Goal: Task Accomplishment & Management: Complete application form

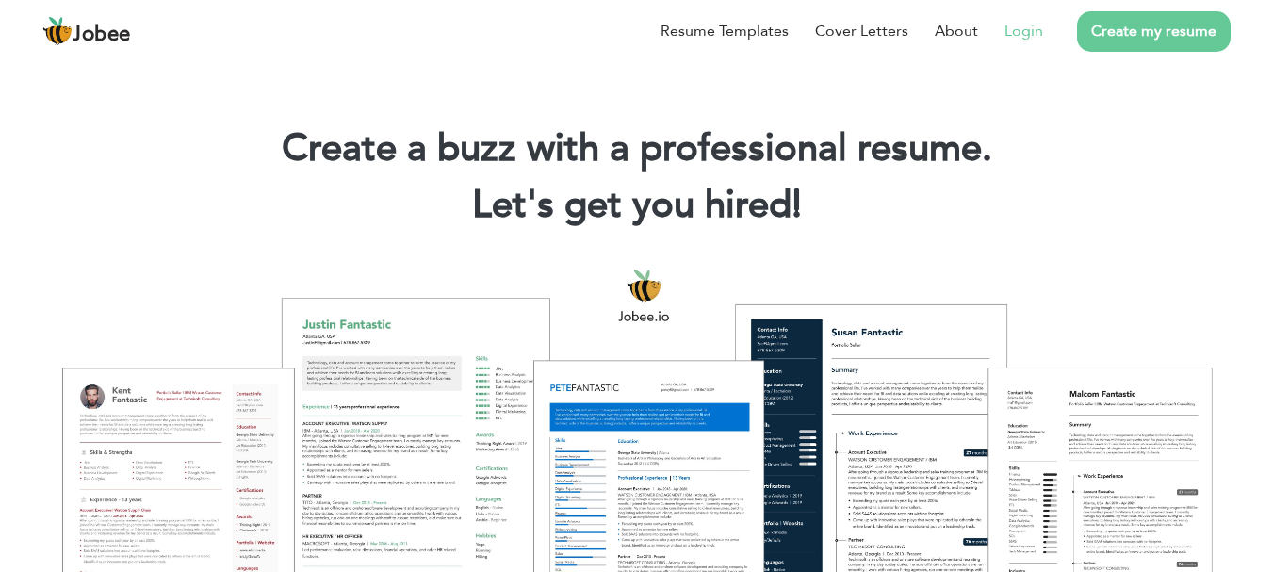
click at [1022, 28] on link "Login" at bounding box center [1024, 31] width 39 height 23
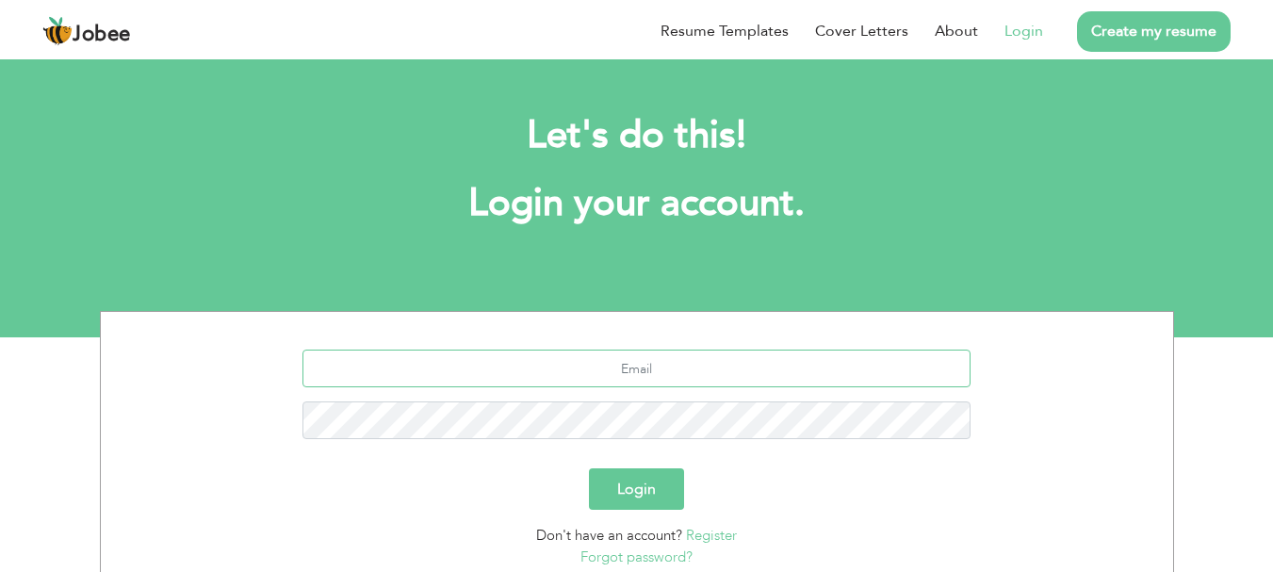
click at [495, 381] on input "text" at bounding box center [637, 369] width 668 height 38
type input "[EMAIL_ADDRESS][DOMAIN_NAME]"
click at [589, 468] on button "Login" at bounding box center [636, 488] width 95 height 41
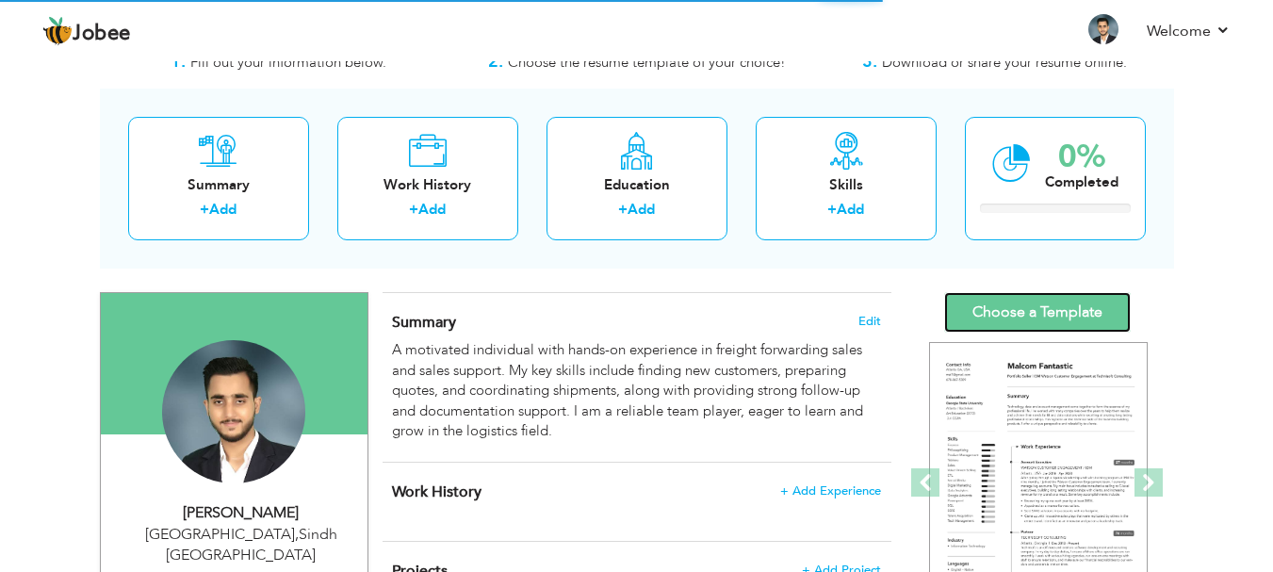
click at [1026, 313] on link "Choose a Template" at bounding box center [1037, 312] width 187 height 41
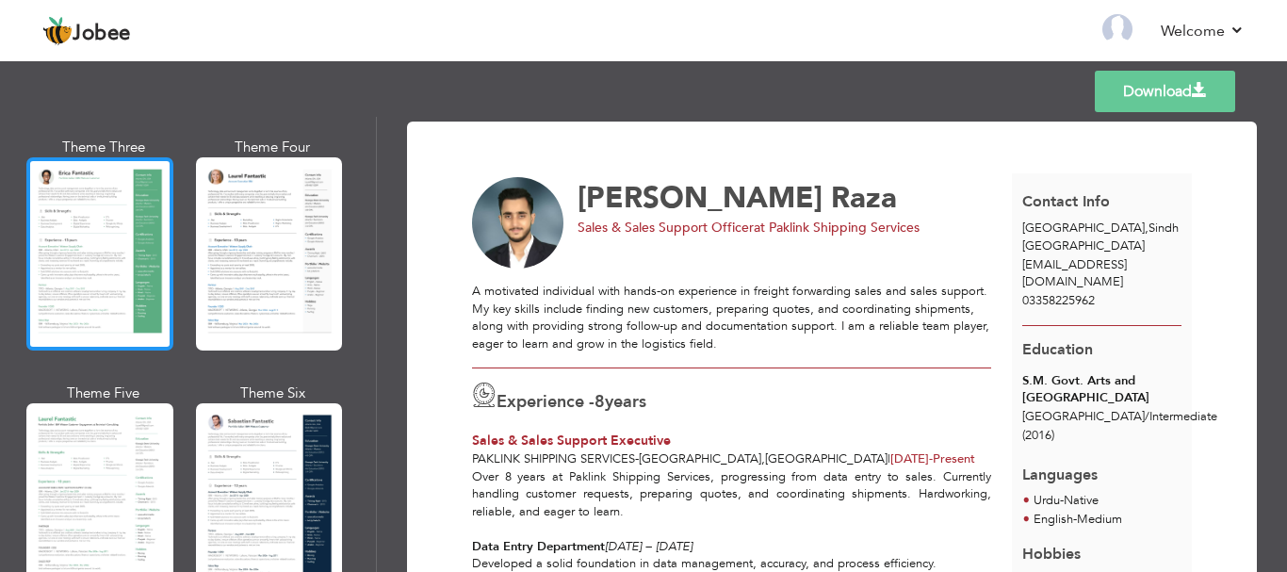
scroll to position [440, 0]
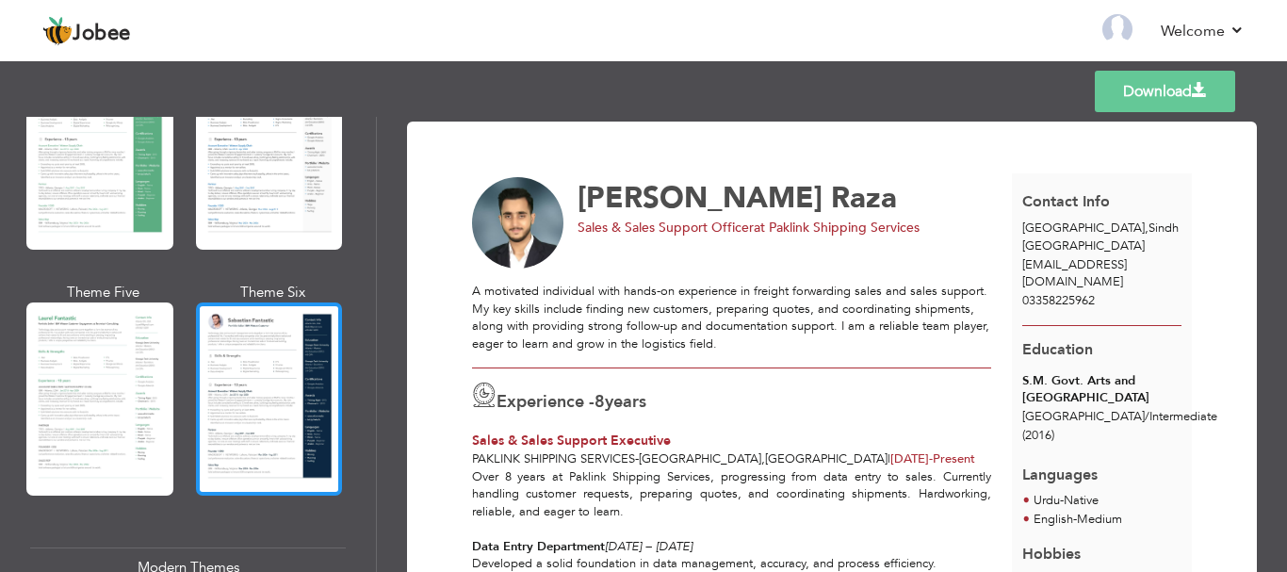
click at [256, 392] on div at bounding box center [269, 399] width 147 height 193
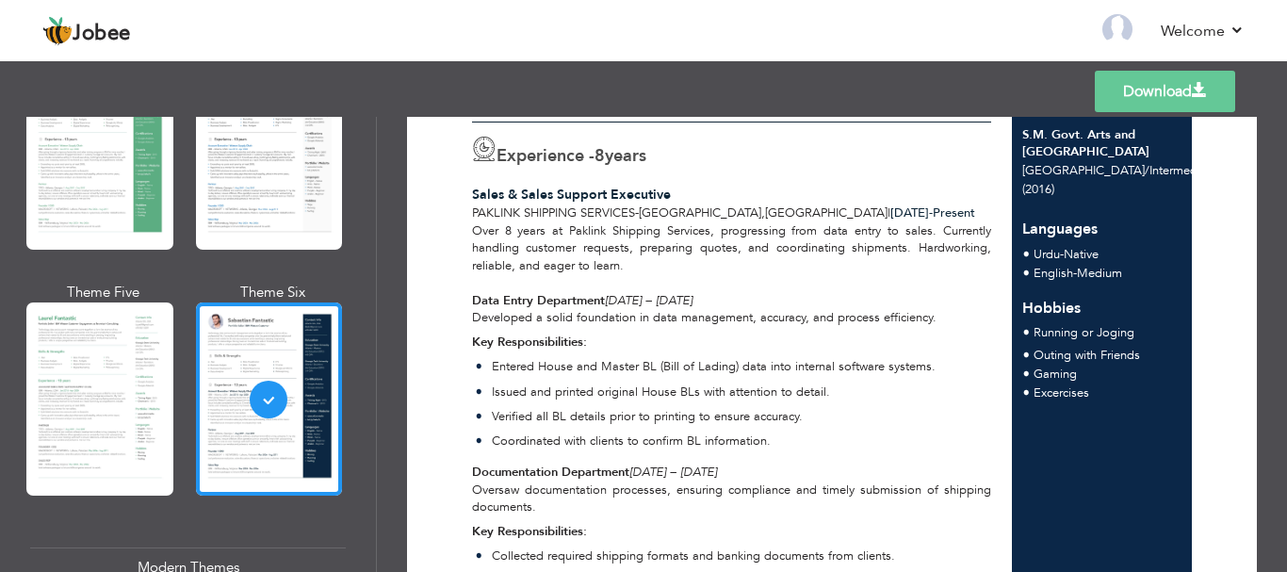
scroll to position [252, 0]
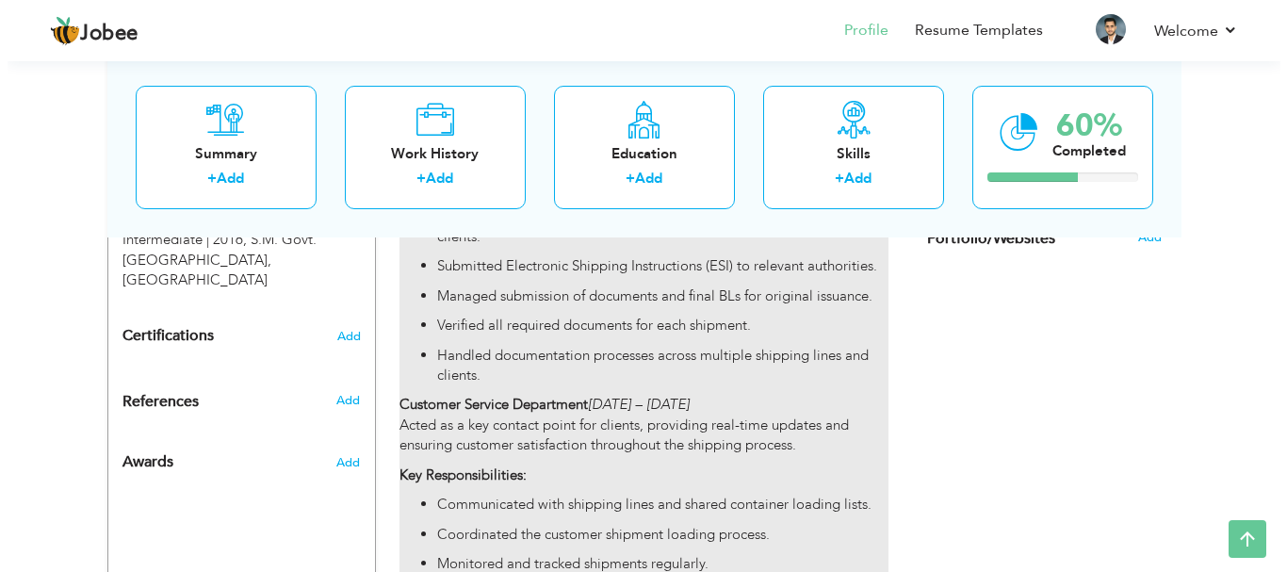
scroll to position [894, 0]
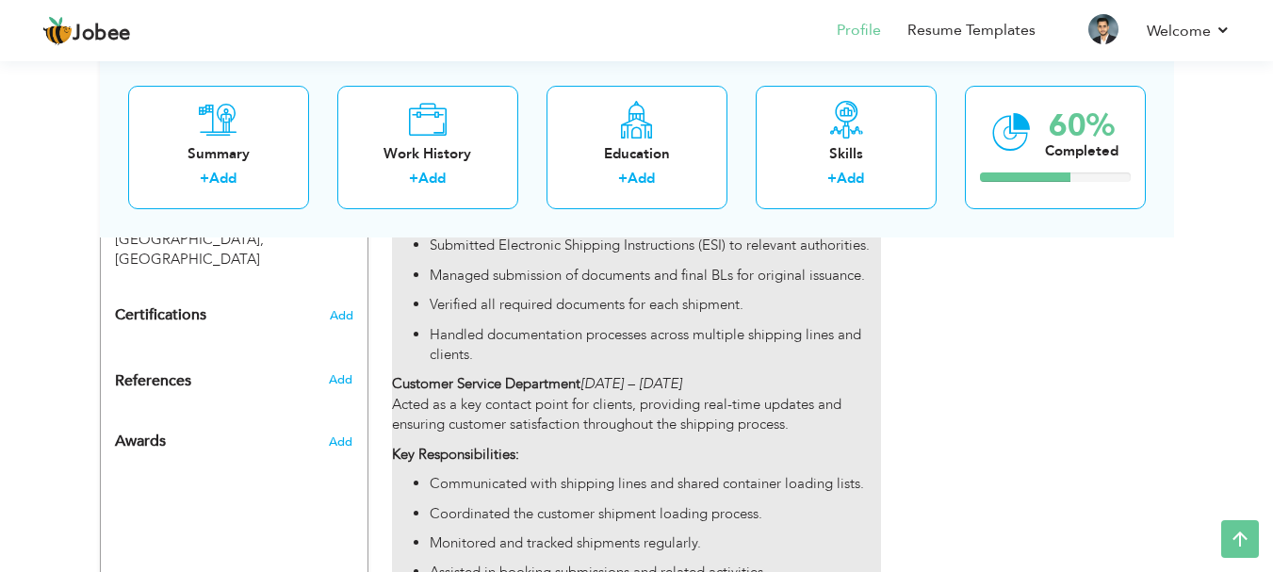
click at [629, 325] on p "Handled documentation processes across multiple shipping lines and clients." at bounding box center [655, 345] width 450 height 41
type input "Sales & Sales Support Executive"
type input "Paklink Shipping Services"
type input "02/2017"
type input "[GEOGRAPHIC_DATA]"
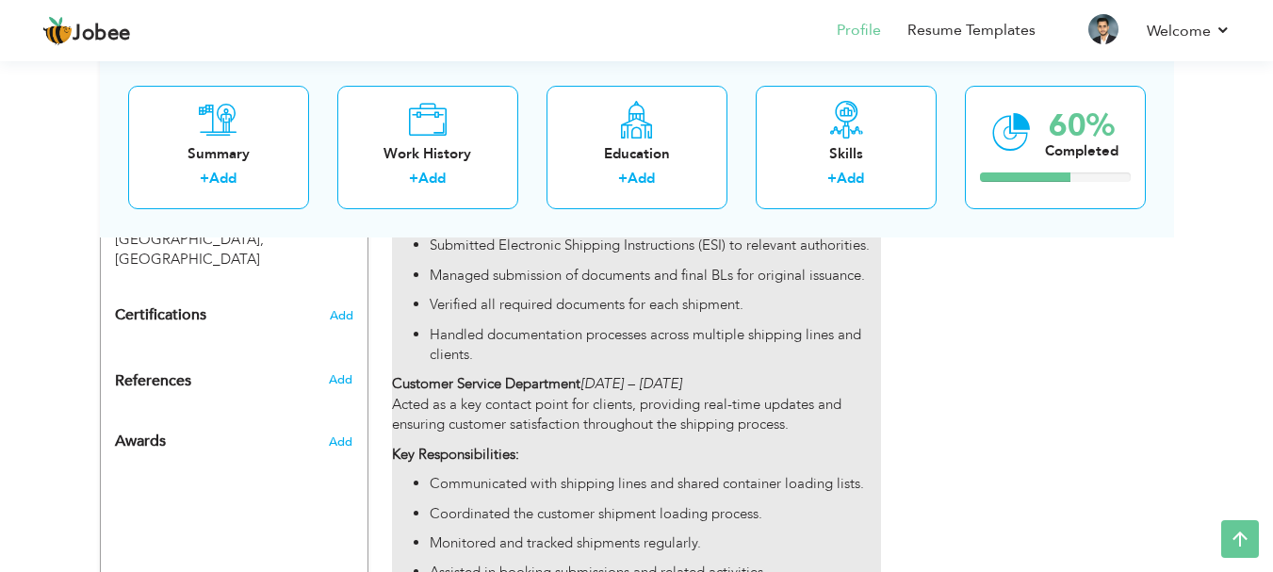
type input "[GEOGRAPHIC_DATA]"
checkbox input "true"
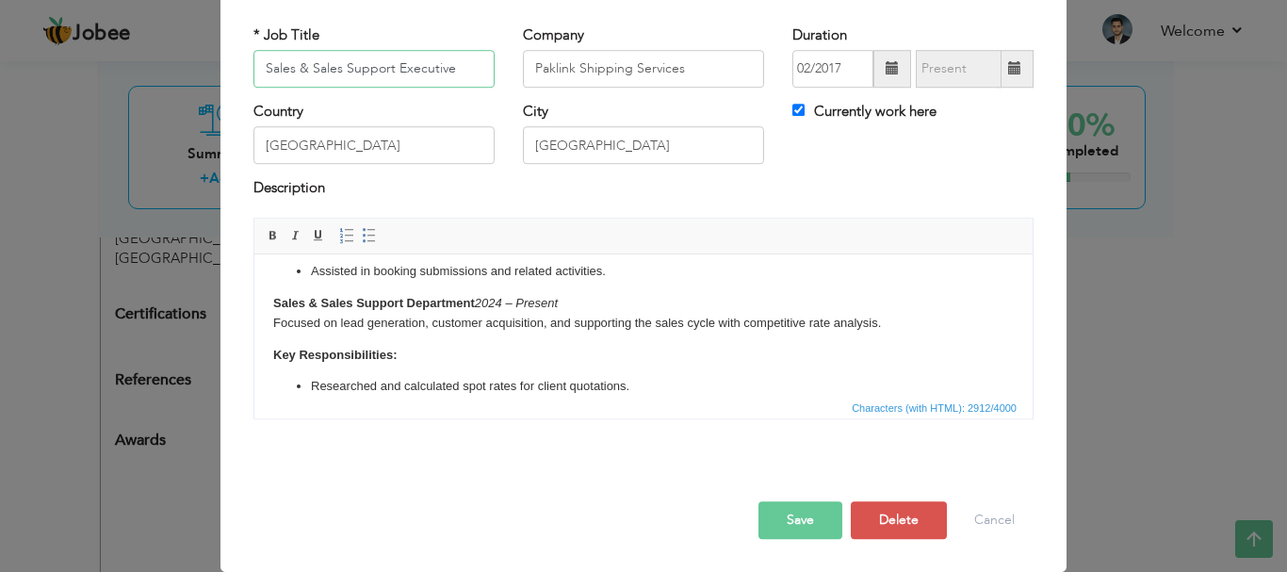
scroll to position [681, 0]
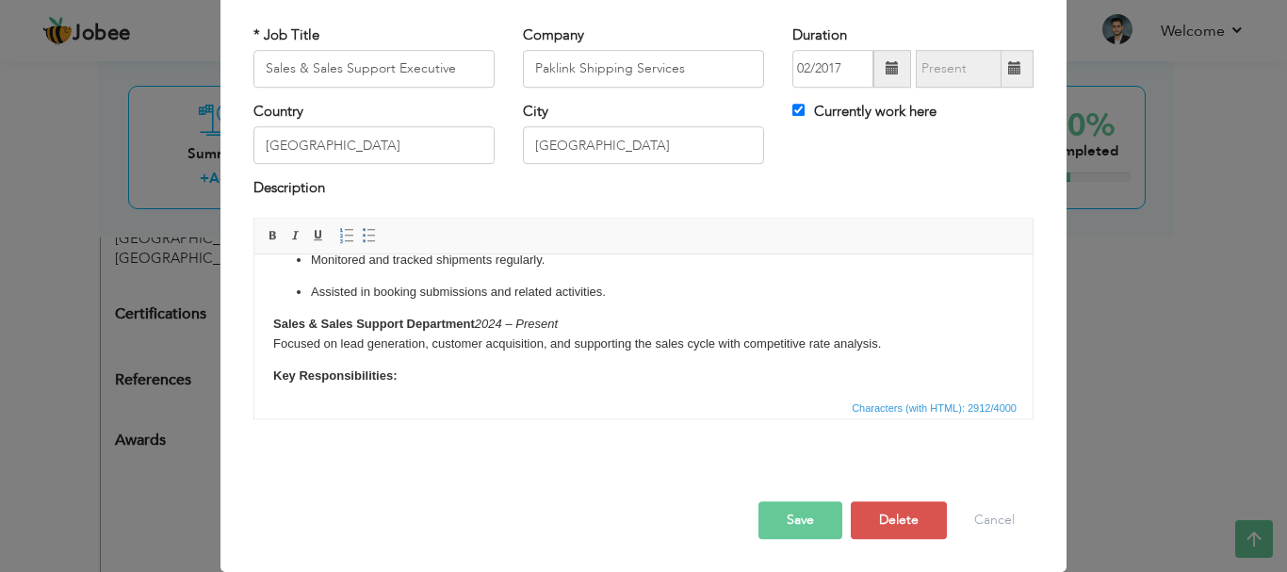
click at [638, 302] on p "Assisted in booking submissions and related activities." at bounding box center [643, 292] width 665 height 20
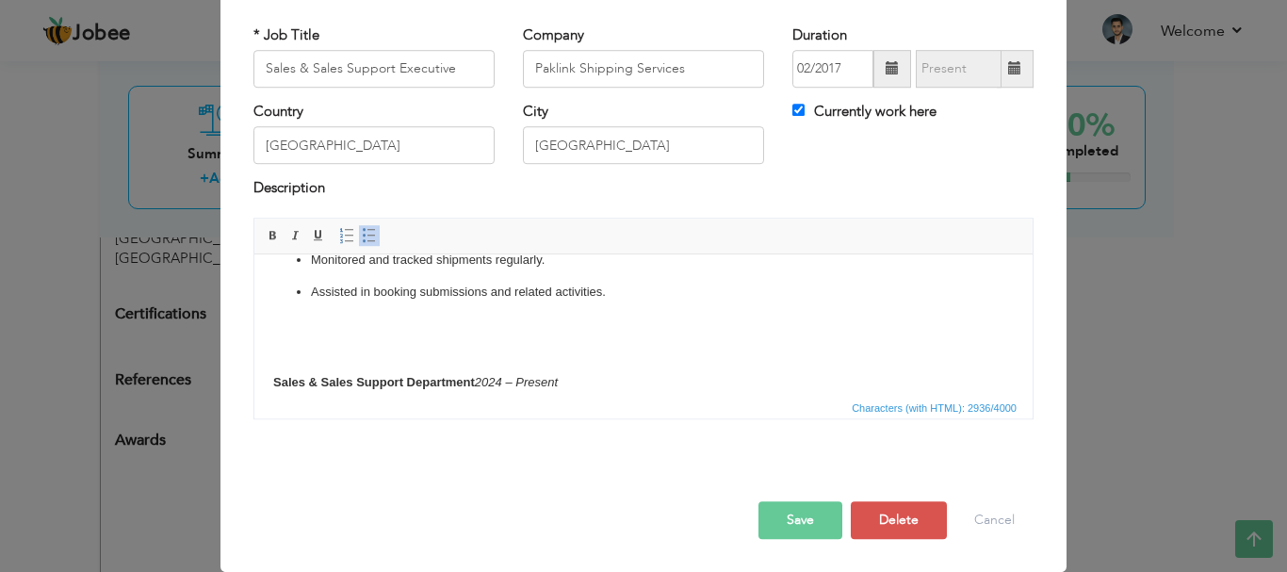
scroll to position [682, 0]
click at [789, 511] on button "Save" at bounding box center [801, 520] width 84 height 38
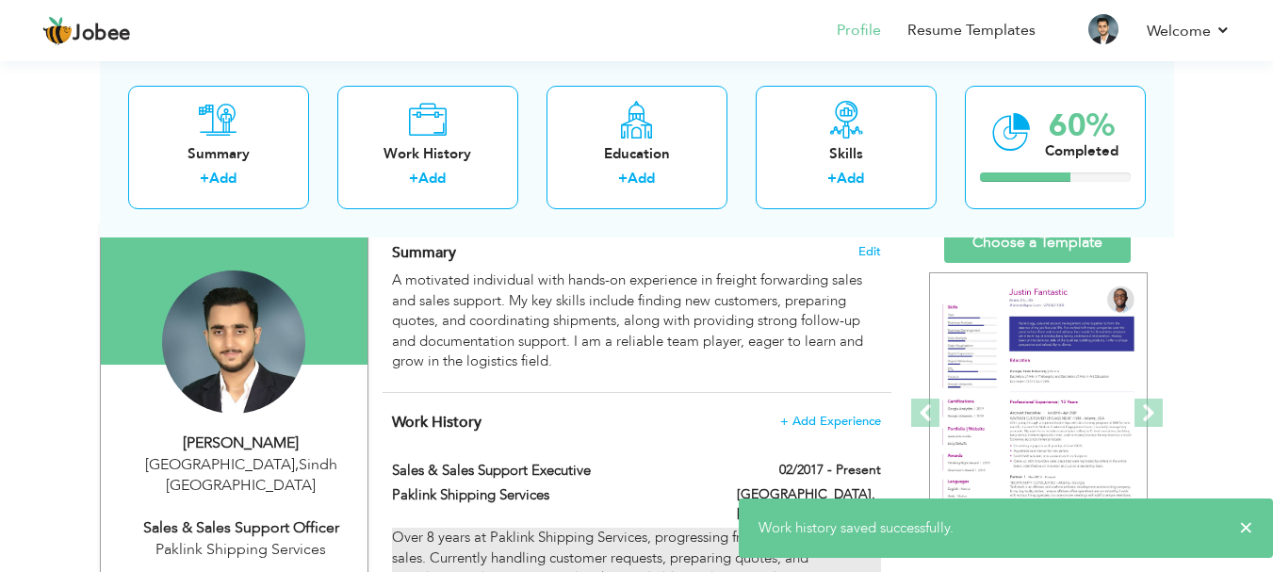
scroll to position [0, 0]
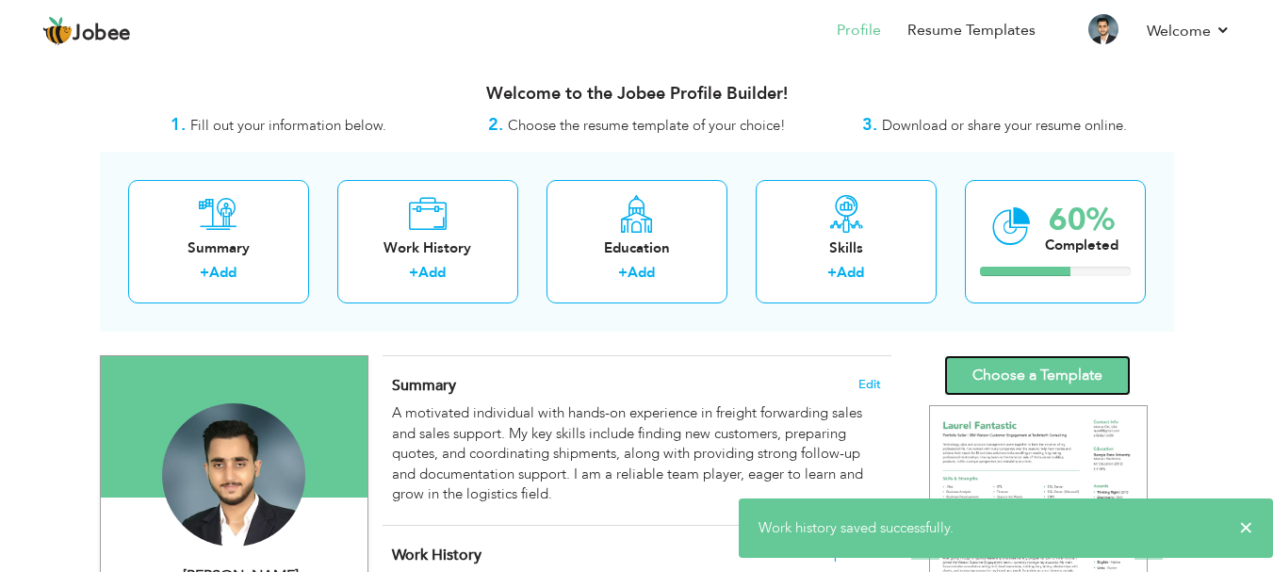
click at [1045, 367] on link "Choose a Template" at bounding box center [1037, 375] width 187 height 41
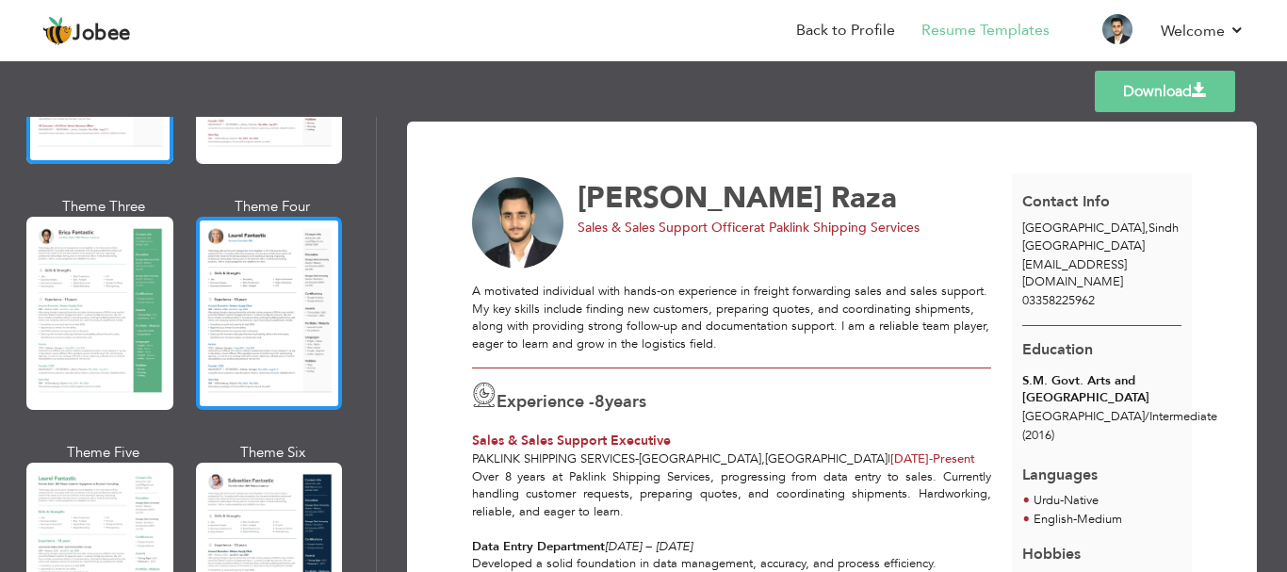
scroll to position [565, 0]
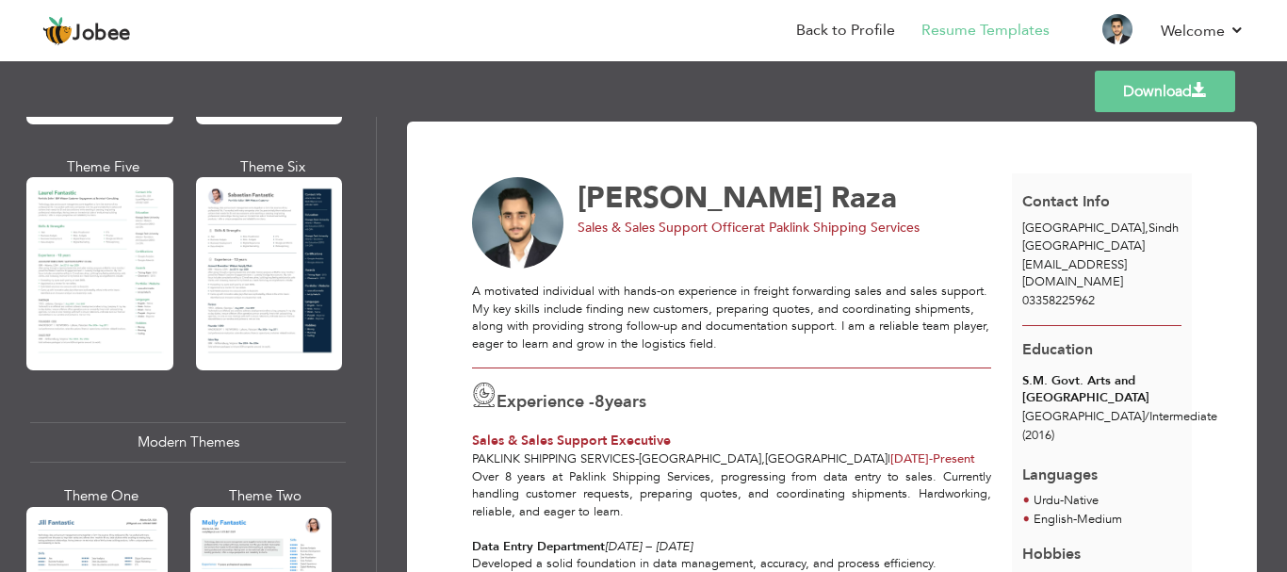
click at [269, 250] on div at bounding box center [269, 273] width 147 height 193
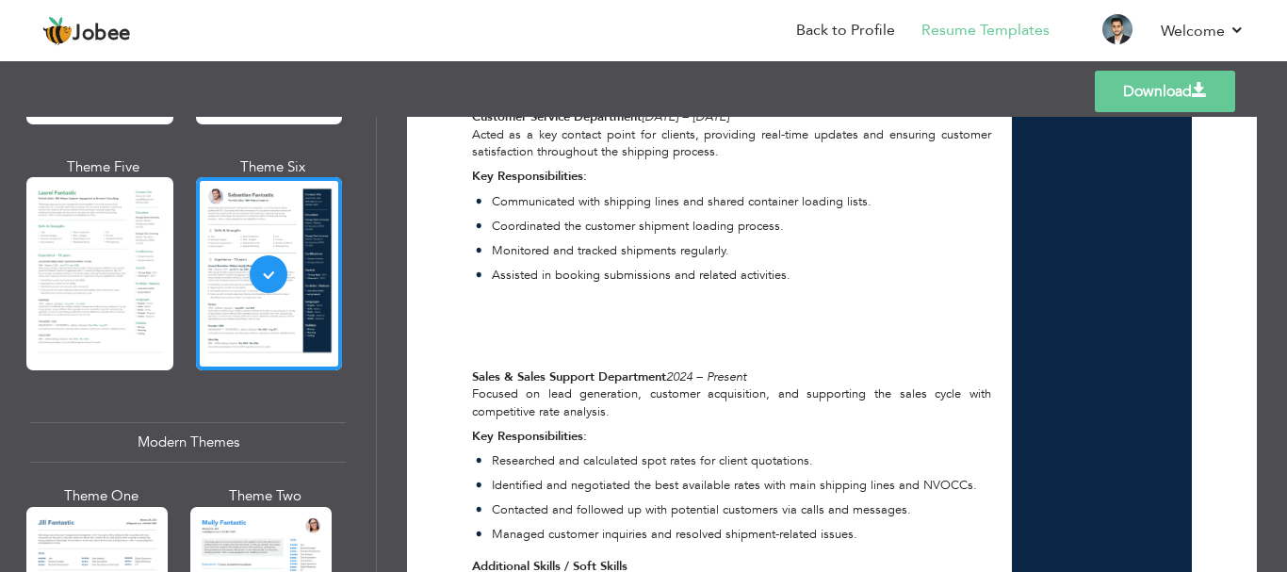
scroll to position [802, 0]
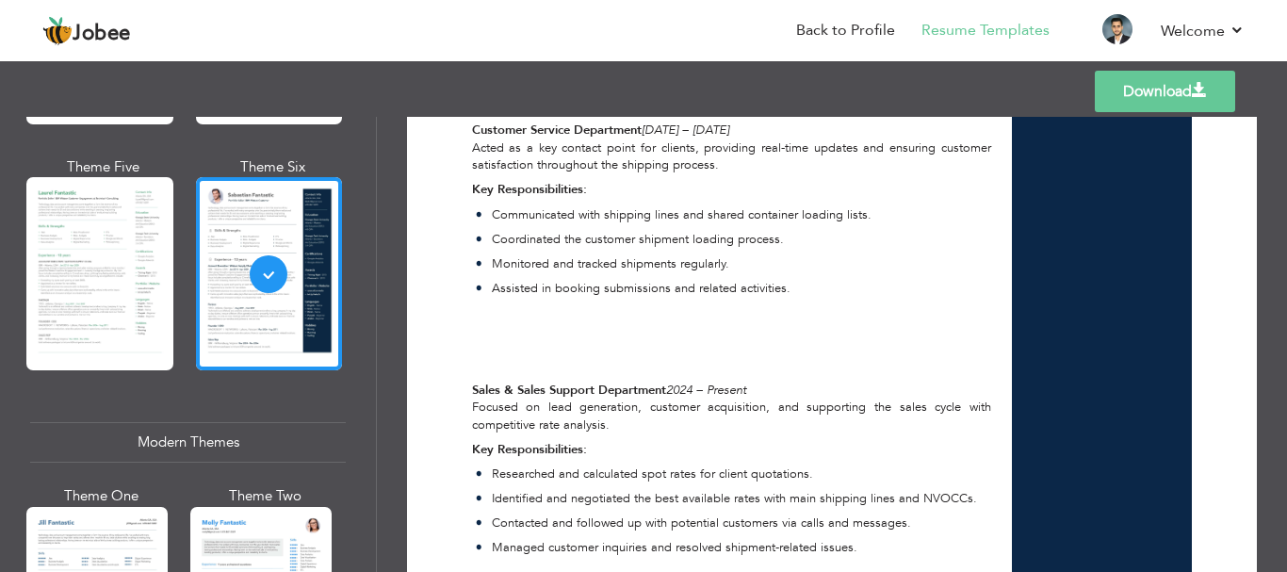
click at [1142, 92] on link "Download" at bounding box center [1165, 91] width 140 height 41
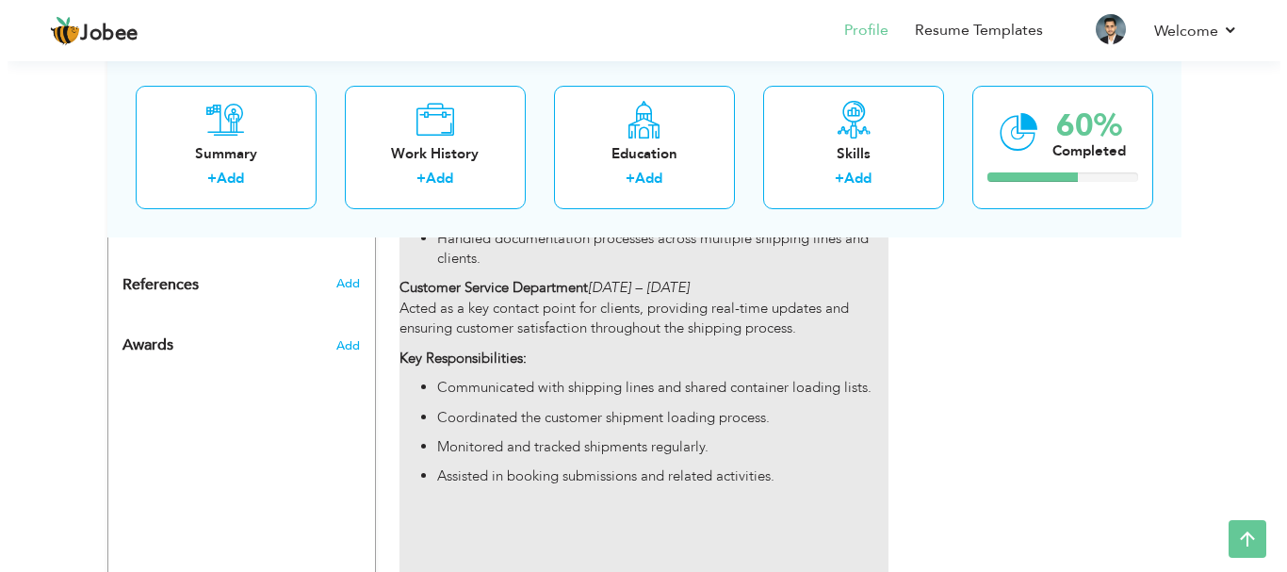
scroll to position [1131, 0]
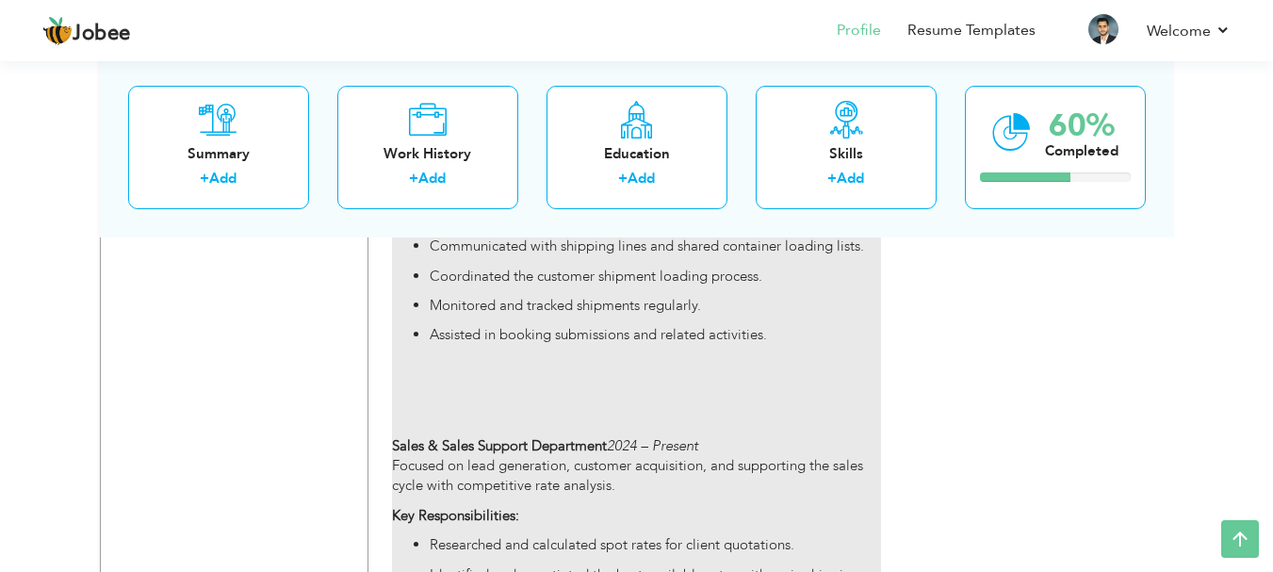
click at [623, 353] on p "Assisted in booking submissions and related activities." at bounding box center [655, 375] width 450 height 101
type input "Sales & Sales Support Executive"
type input "Paklink Shipping Services"
type input "02/2017"
type input "[GEOGRAPHIC_DATA]"
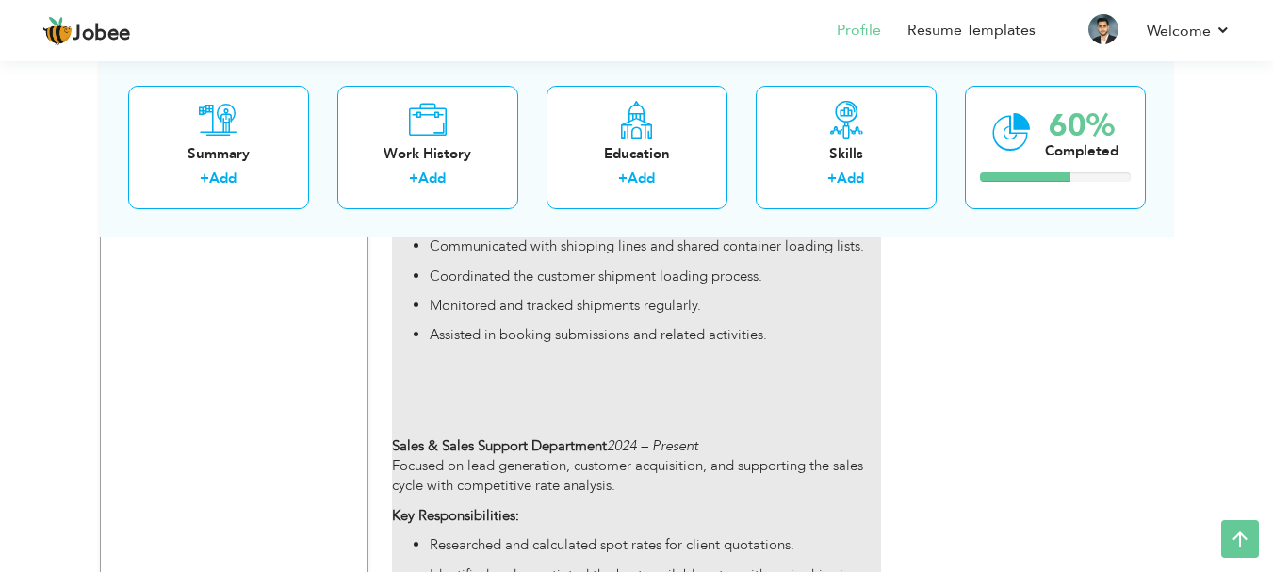
type input "[GEOGRAPHIC_DATA]"
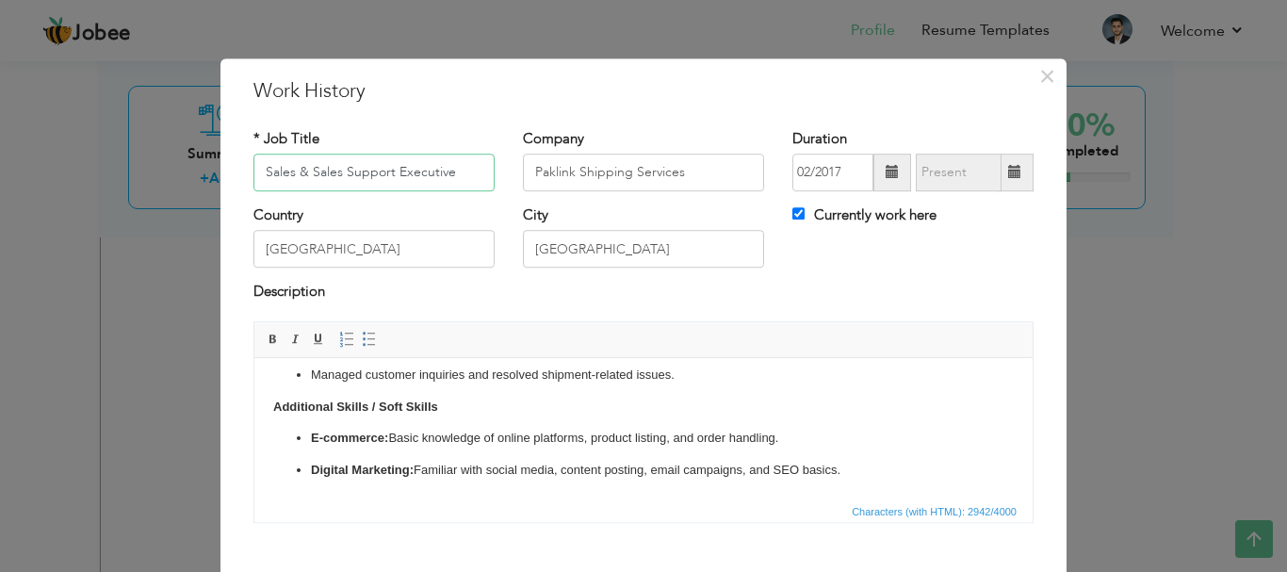
scroll to position [104, 0]
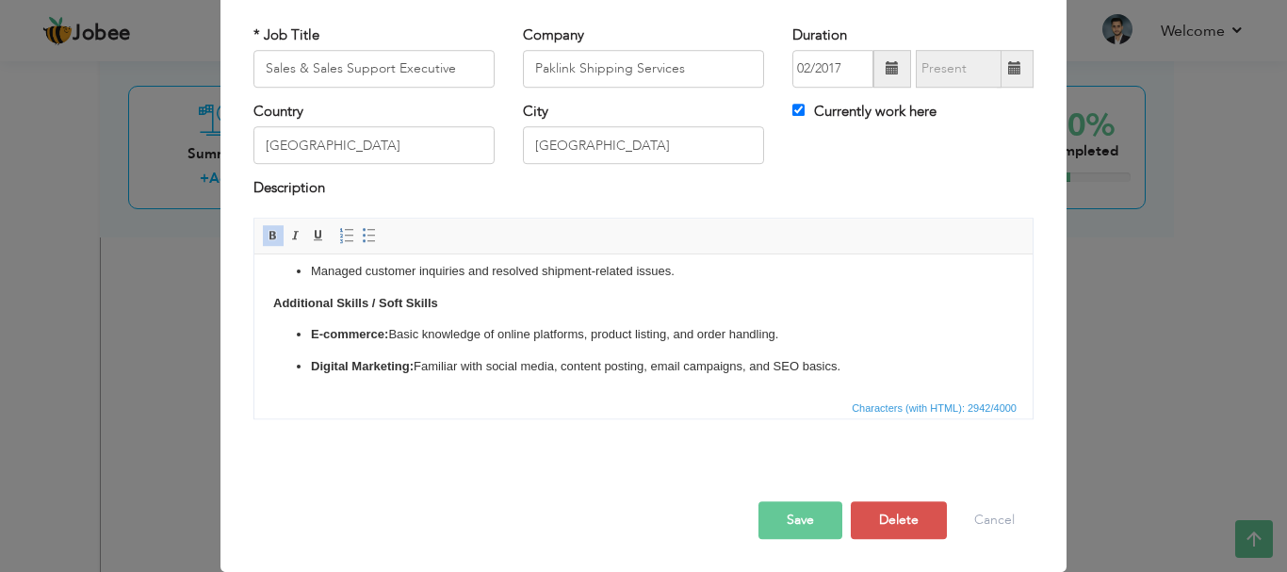
drag, startPoint x: 270, startPoint y: 303, endPoint x: 886, endPoint y: 401, distance: 624.1
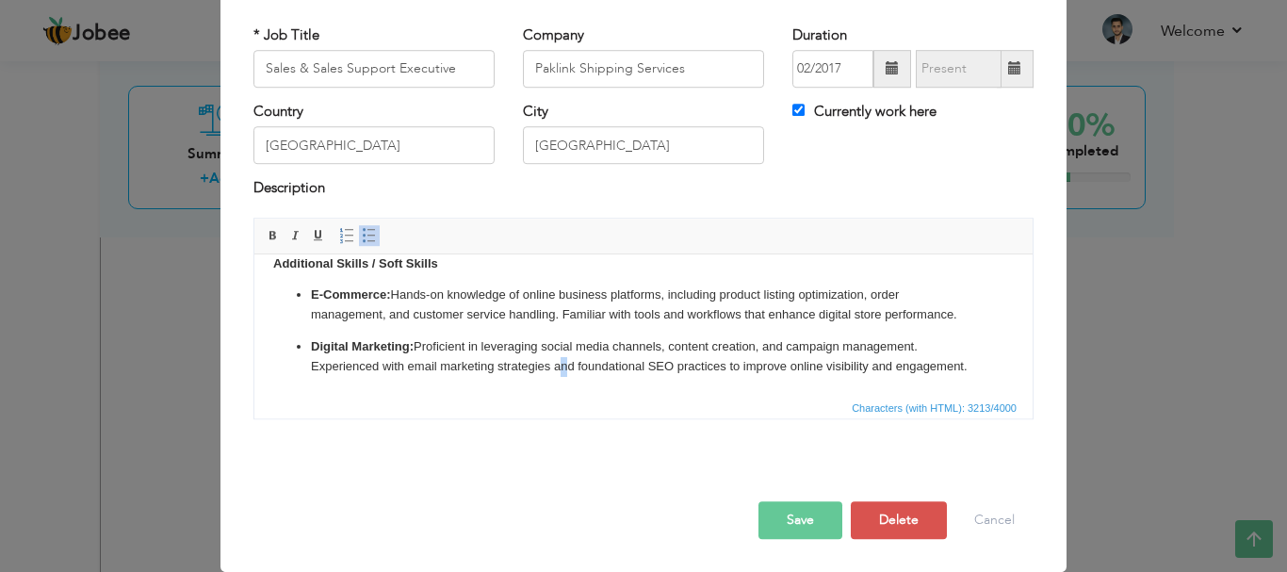
scroll to position [1070, 0]
drag, startPoint x: 554, startPoint y: 369, endPoint x: 577, endPoint y: 382, distance: 25.7
click at [384, 370] on p "Digital Marketing: Proficient in leveraging social media channels, content crea…" at bounding box center [643, 356] width 665 height 40
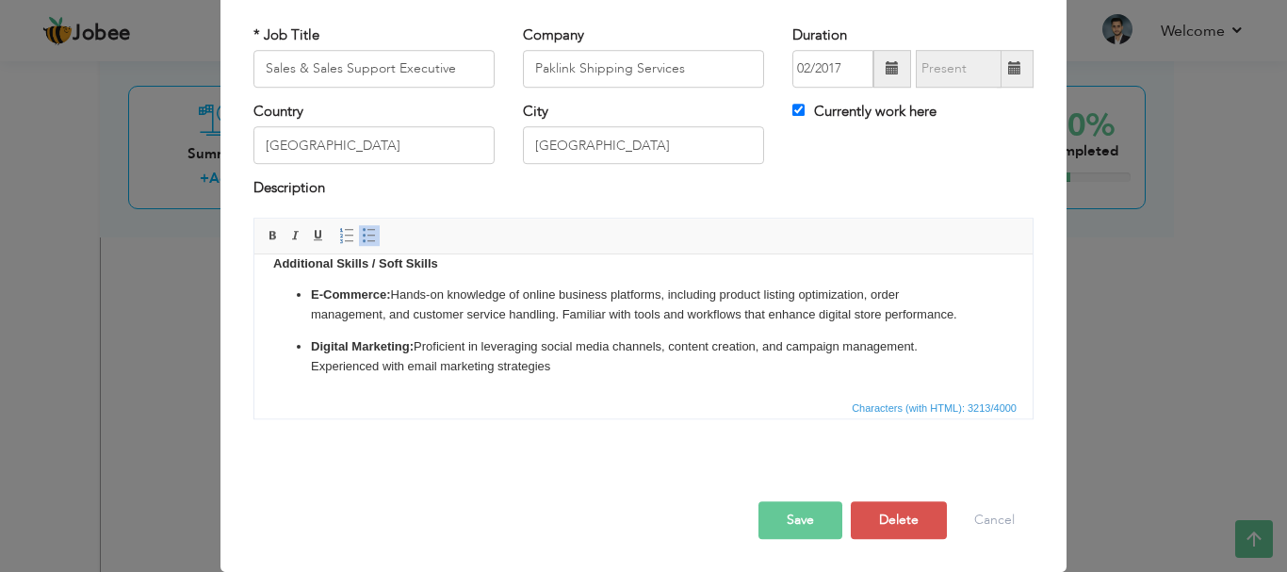
click at [397, 358] on p "Digital Marketing: Proficient in leveraging social media channels, content crea…" at bounding box center [643, 356] width 665 height 40
drag, startPoint x: 268, startPoint y: 262, endPoint x: 815, endPoint y: 461, distance: 582.5
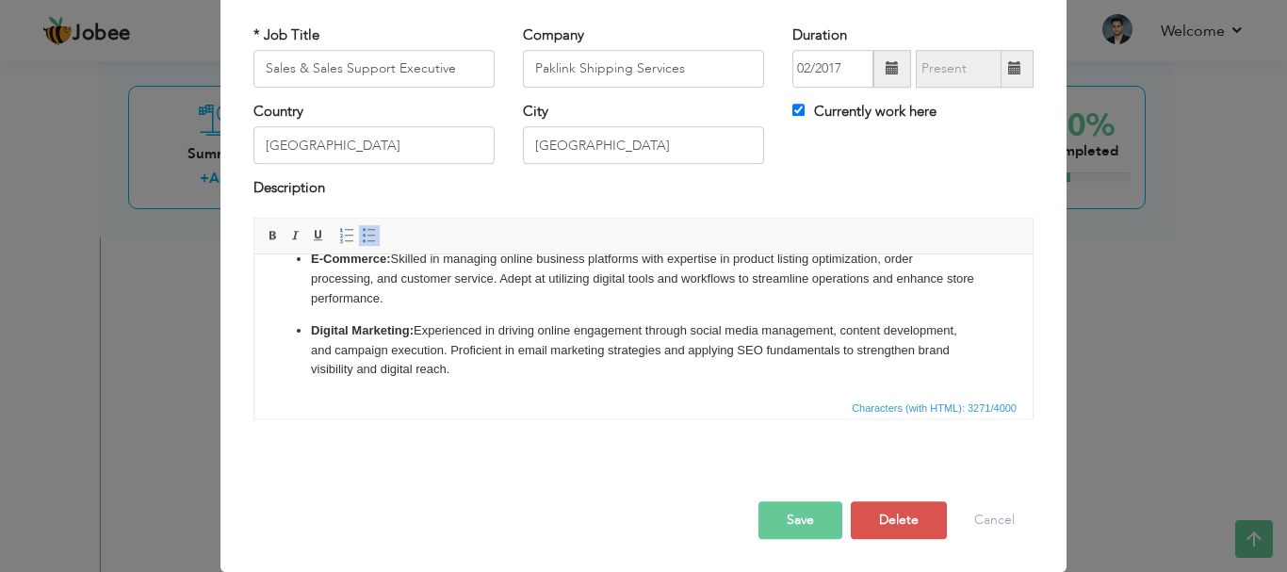
scroll to position [1089, 0]
drag, startPoint x: 452, startPoint y: 372, endPoint x: 477, endPoint y: 410, distance: 45.0
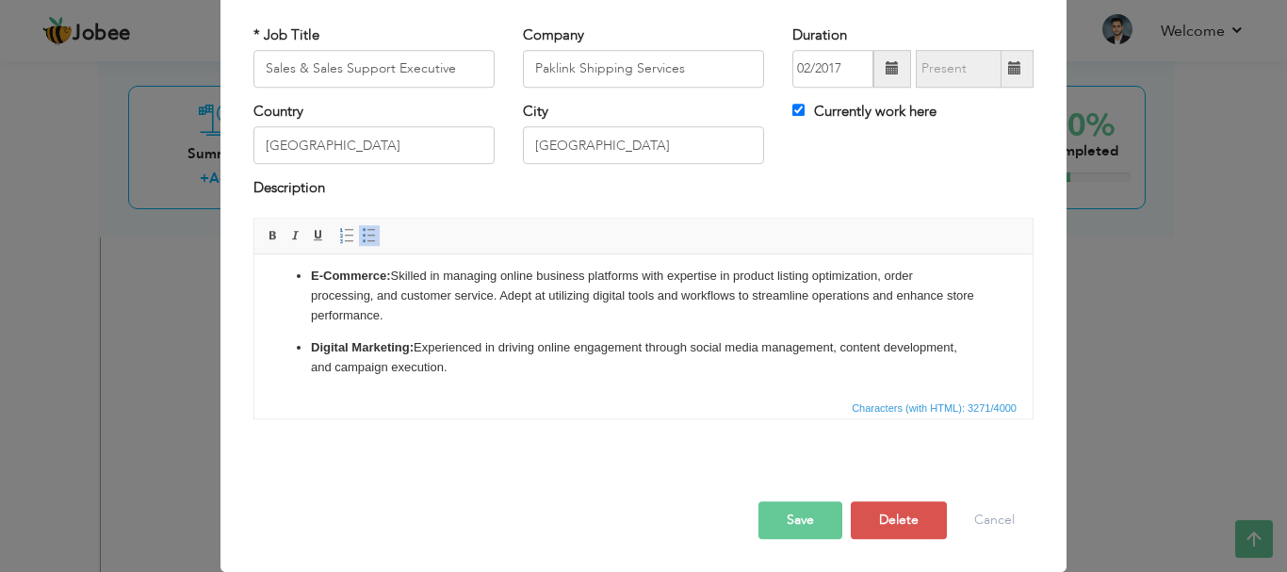
scroll to position [1070, 0]
click at [806, 521] on button "Save" at bounding box center [801, 520] width 84 height 38
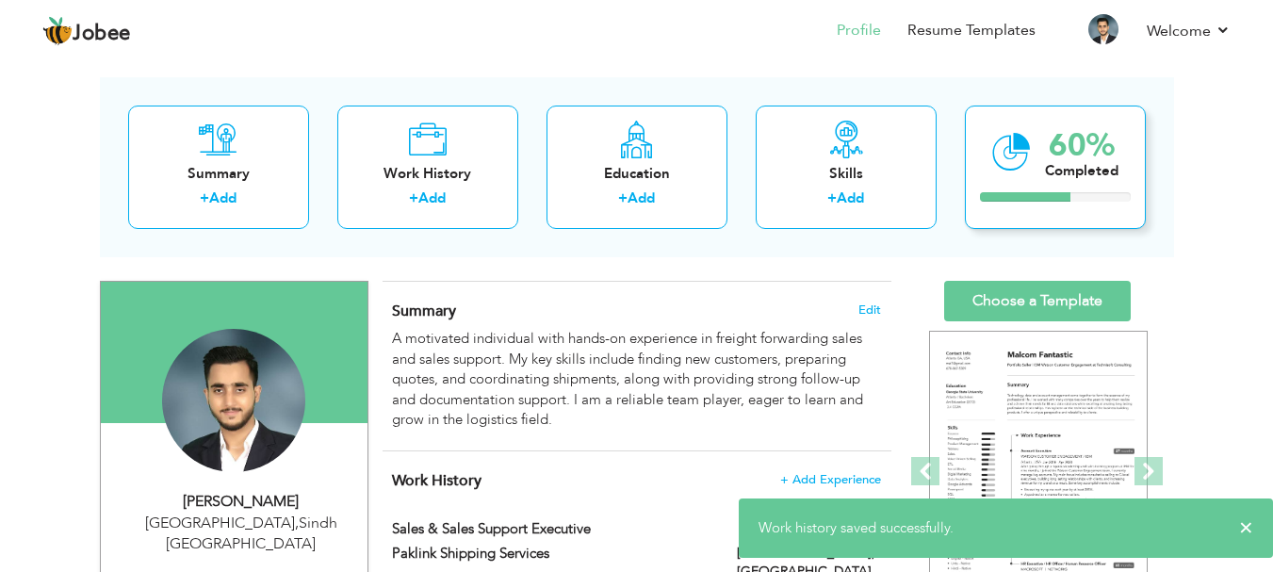
scroll to position [0, 0]
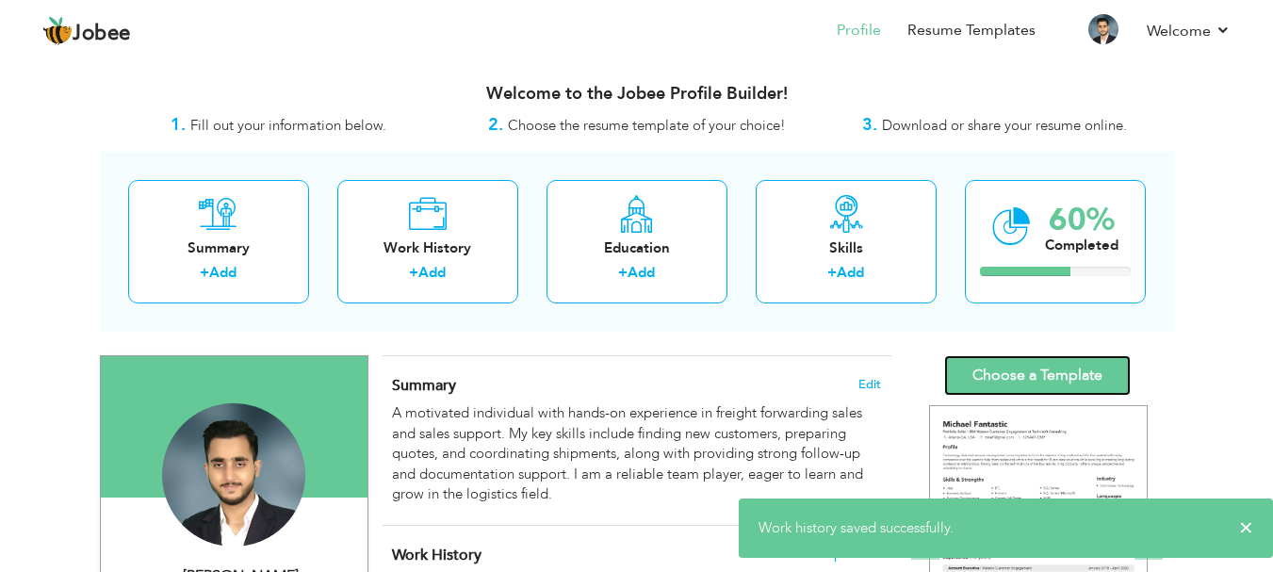
click at [1033, 376] on link "Choose a Template" at bounding box center [1037, 375] width 187 height 41
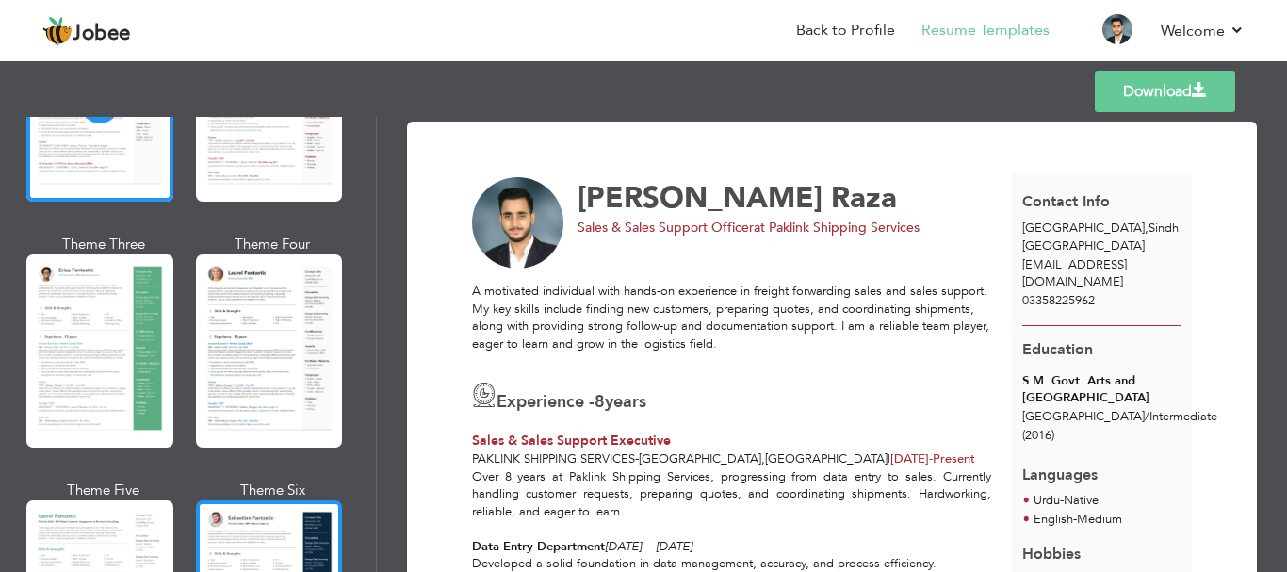
scroll to position [377, 0]
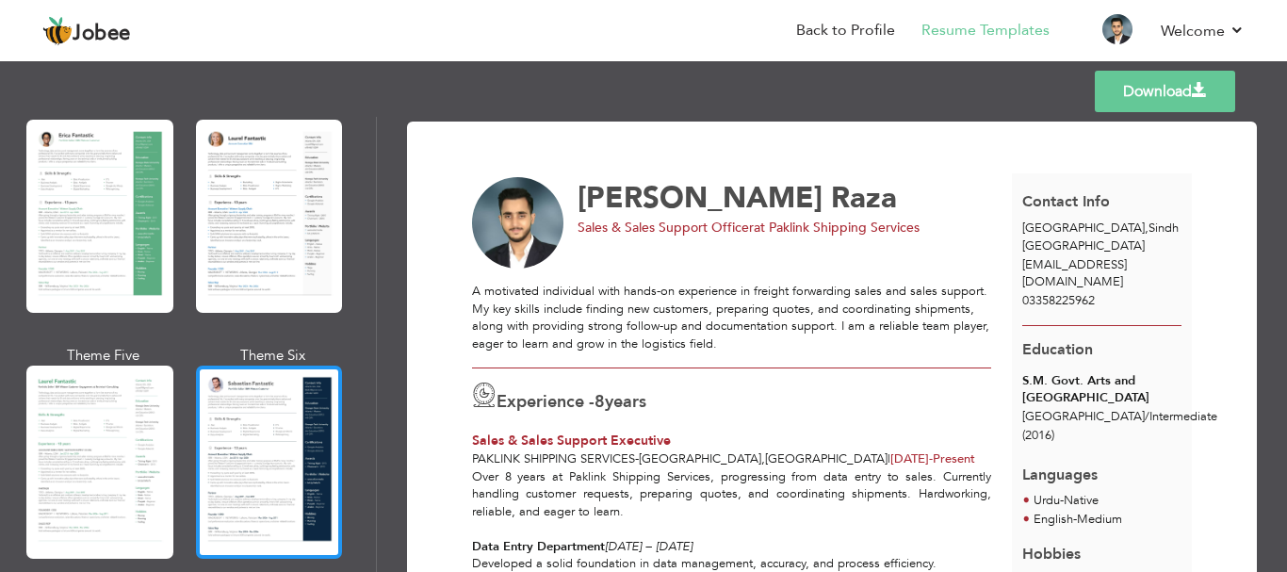
click at [280, 422] on div at bounding box center [269, 462] width 147 height 193
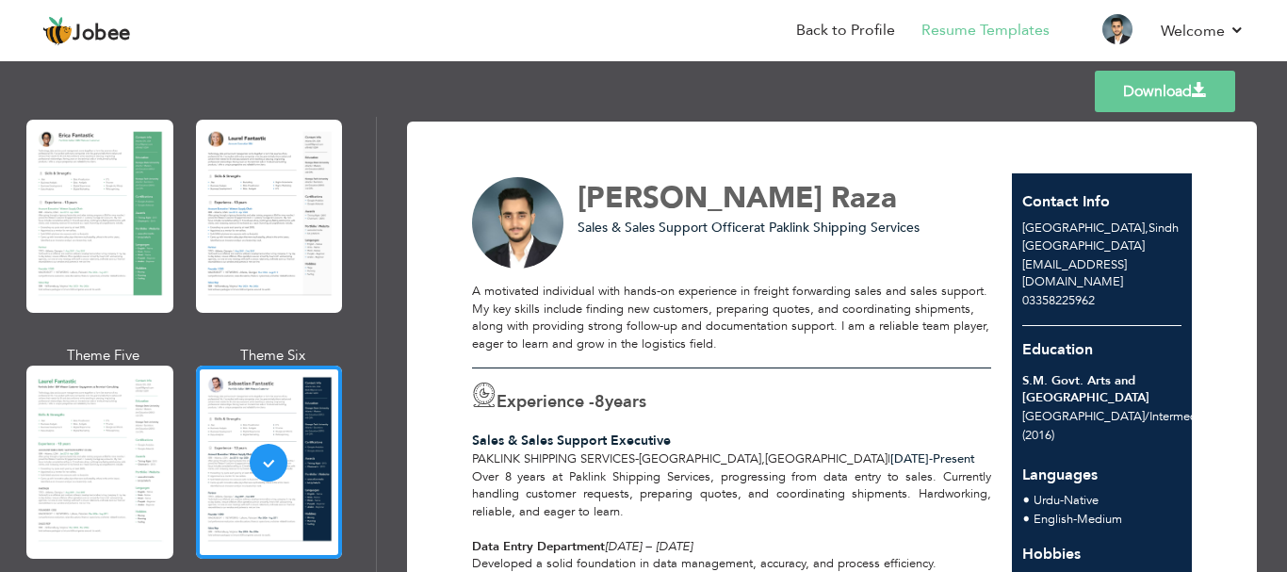
click at [1167, 84] on link "Download" at bounding box center [1165, 91] width 140 height 41
